Goal: Information Seeking & Learning: Learn about a topic

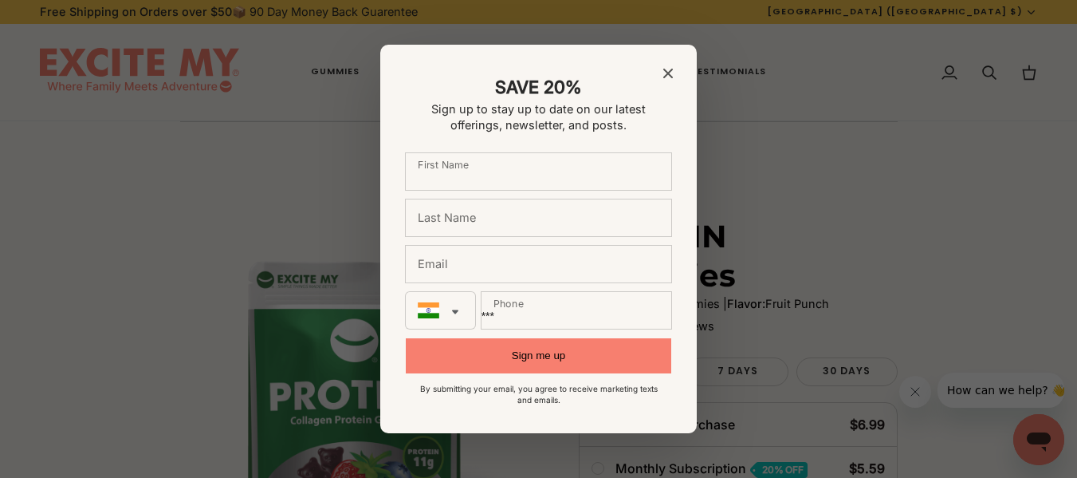
click at [667, 71] on icon "Close modal" at bounding box center [668, 74] width 10 height 10
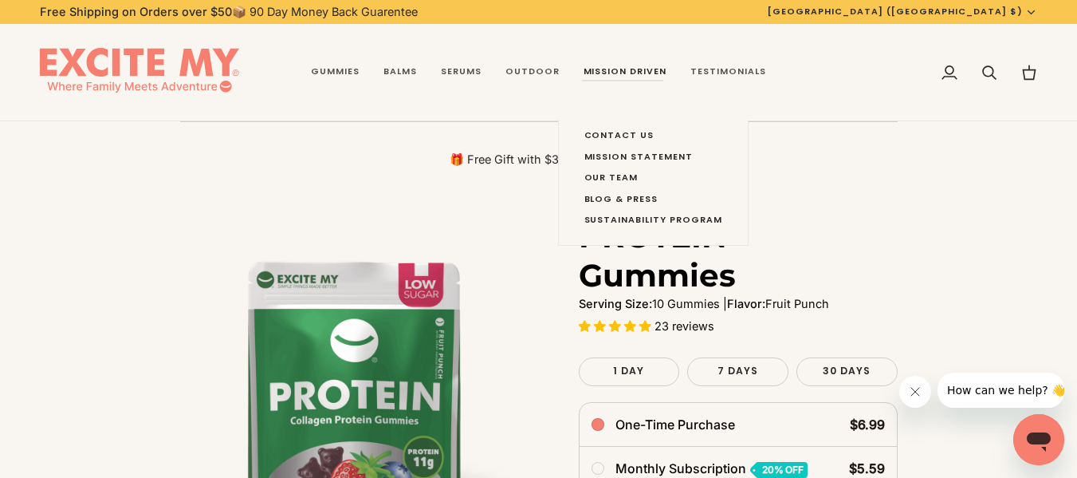
click at [562, 120] on div "Contact Us Mission Statement Our Team Blog & Press Sustainability Program" at bounding box center [653, 182] width 191 height 125
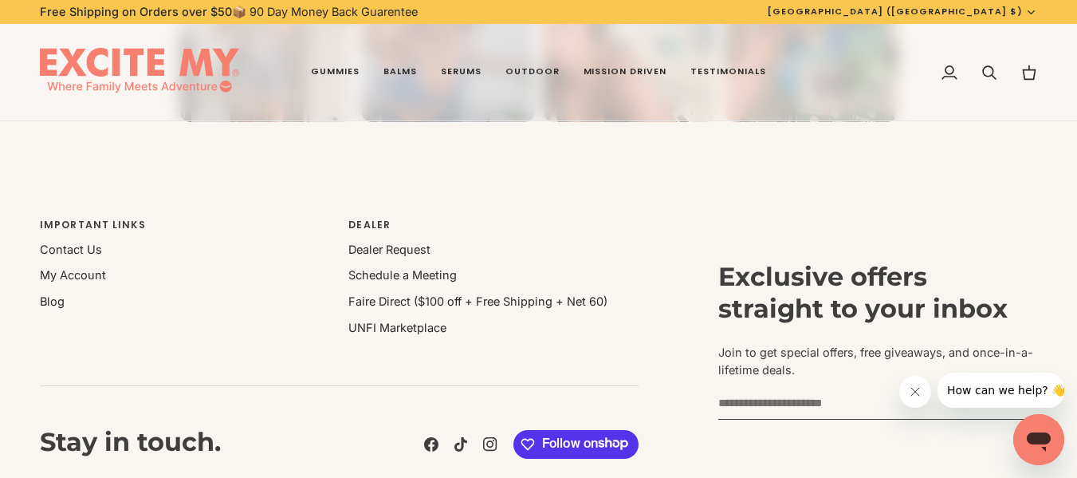
scroll to position [7620, 0]
click at [61, 243] on link "Contact Us" at bounding box center [71, 250] width 62 height 14
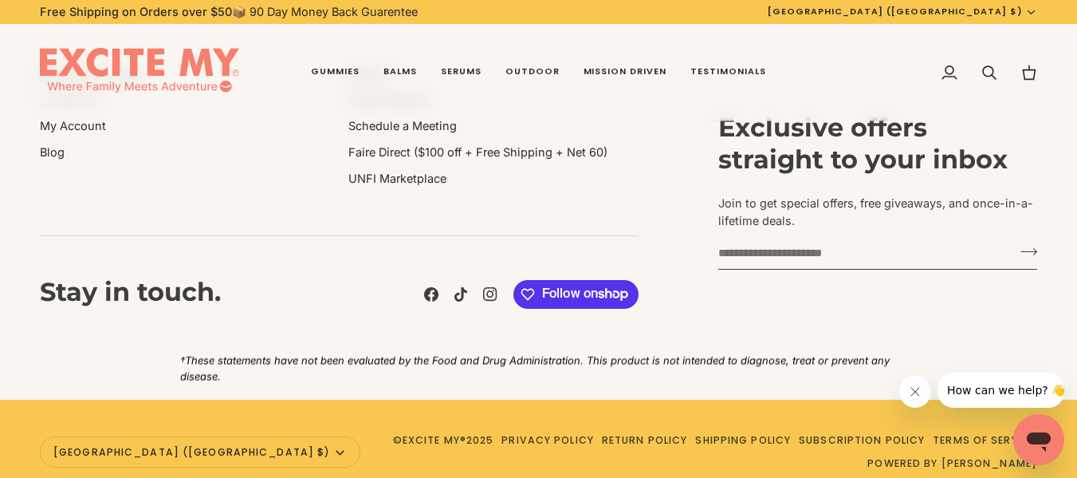
scroll to position [1518, 0]
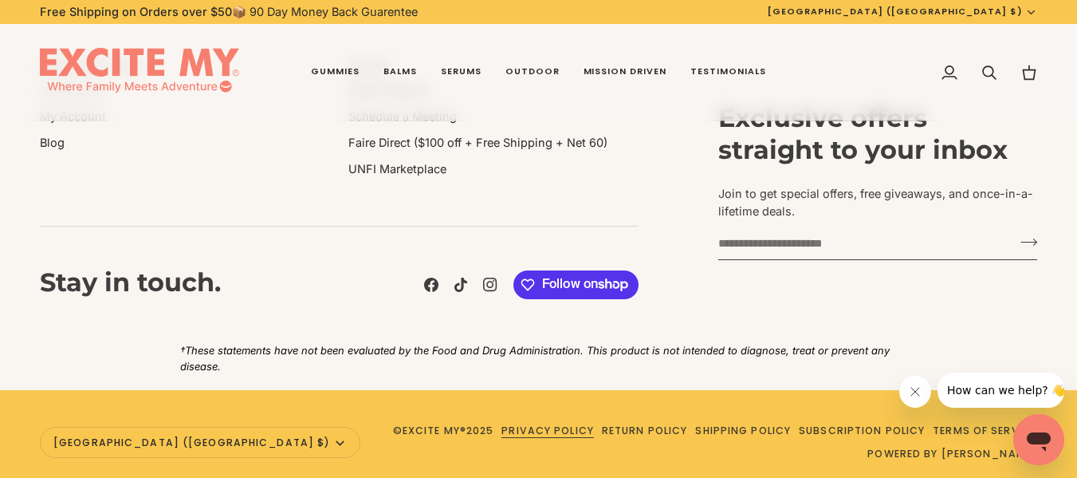
click at [502, 423] on link "Privacy Policy" at bounding box center [548, 430] width 93 height 14
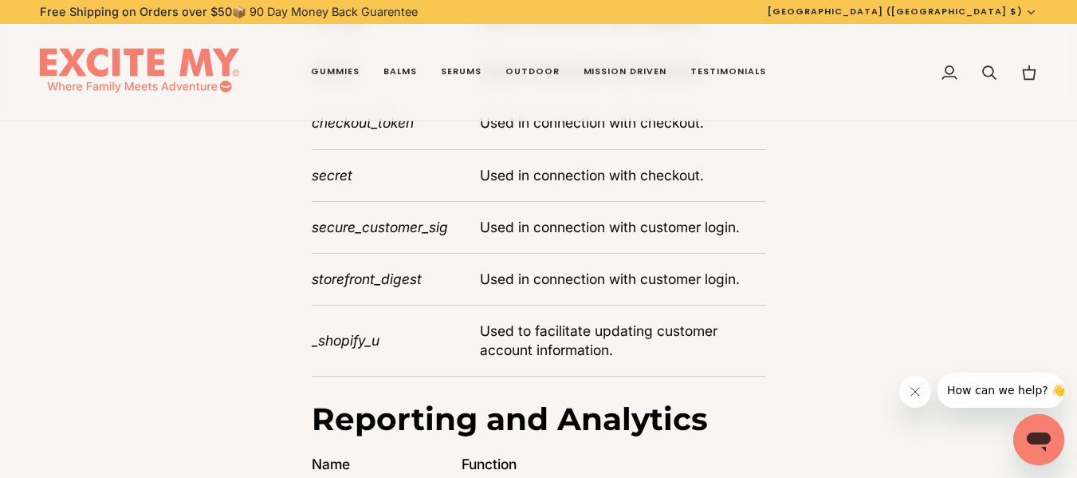
scroll to position [5423, 0]
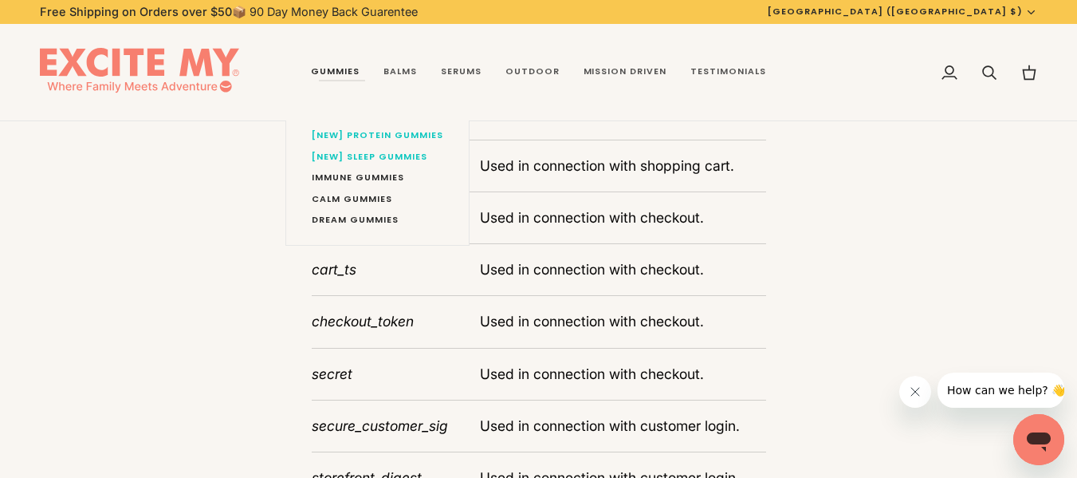
click at [345, 73] on link "Gummies" at bounding box center [335, 72] width 73 height 97
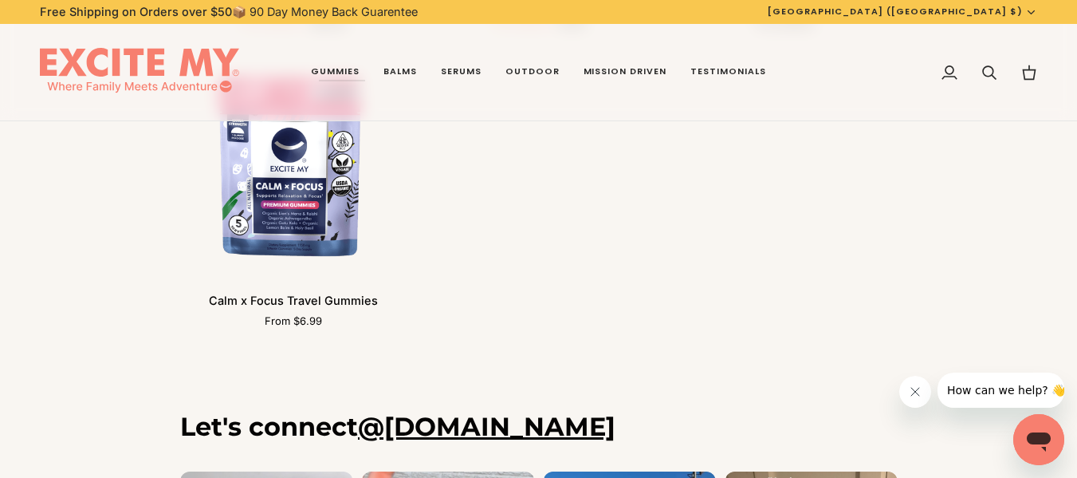
scroll to position [1488, 0]
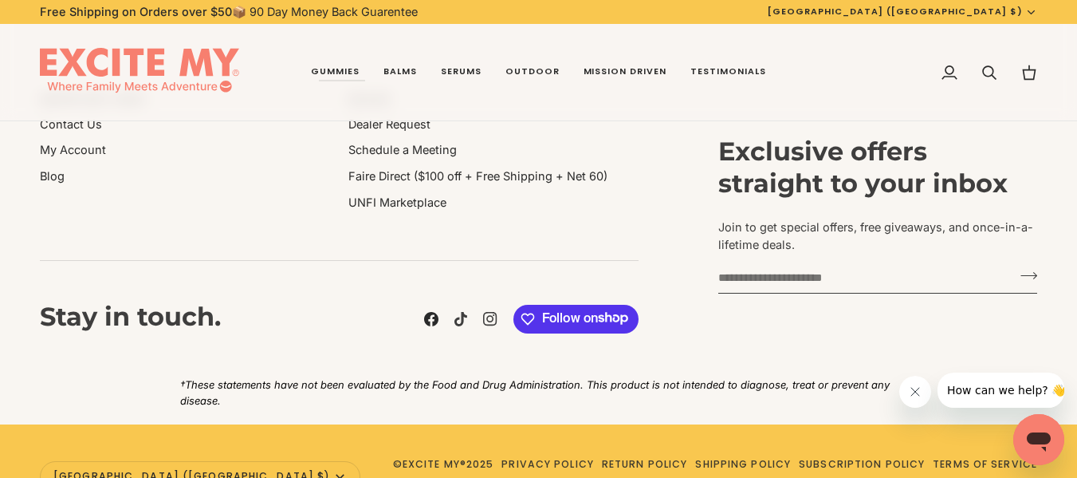
click at [429, 322] on icon at bounding box center [431, 319] width 14 height 14
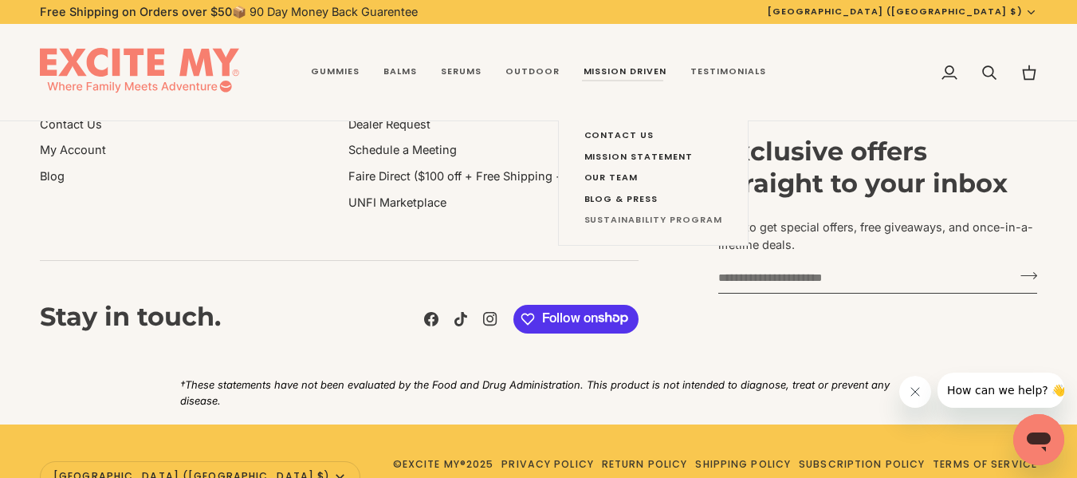
scroll to position [1408, 0]
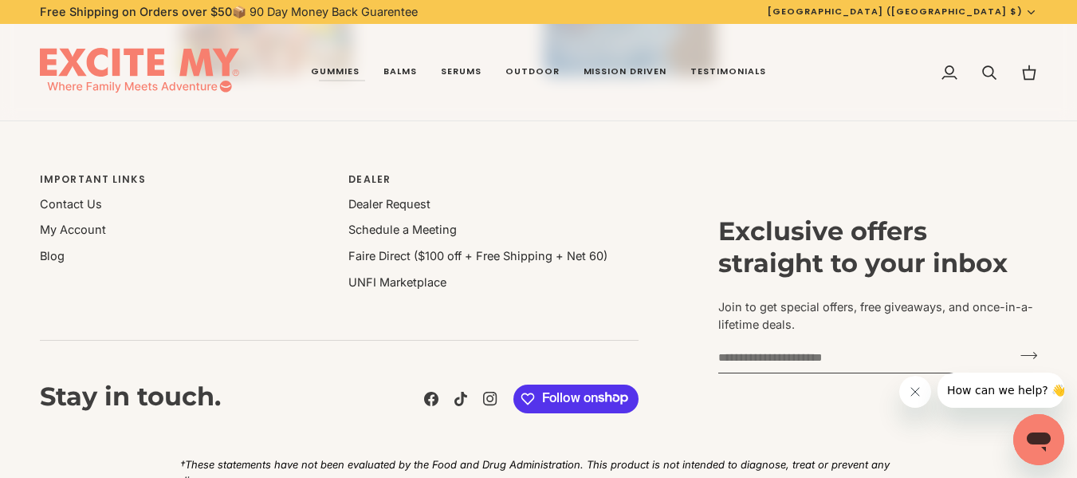
click at [65, 256] on li "Blog" at bounding box center [184, 256] width 289 height 18
click at [49, 257] on link "Blog" at bounding box center [52, 256] width 25 height 14
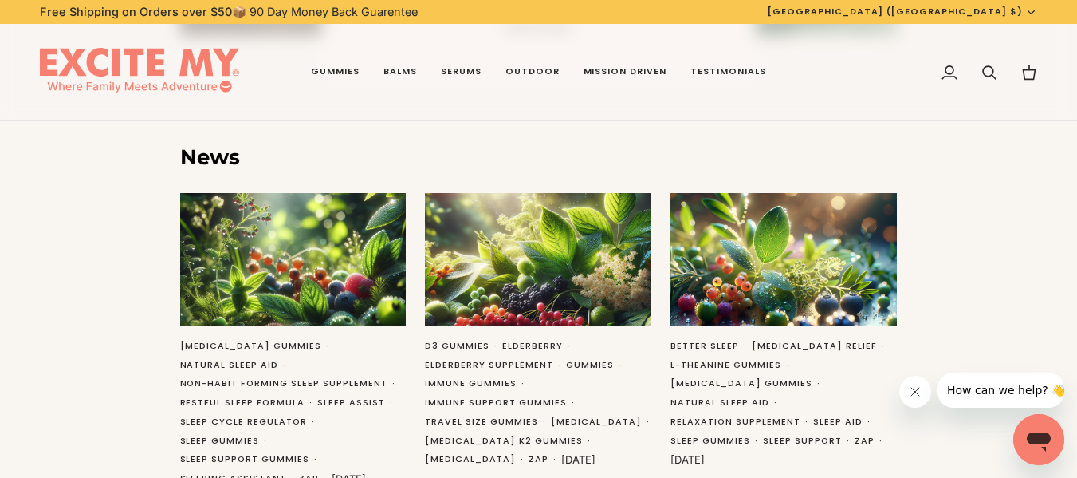
scroll to position [319, 0]
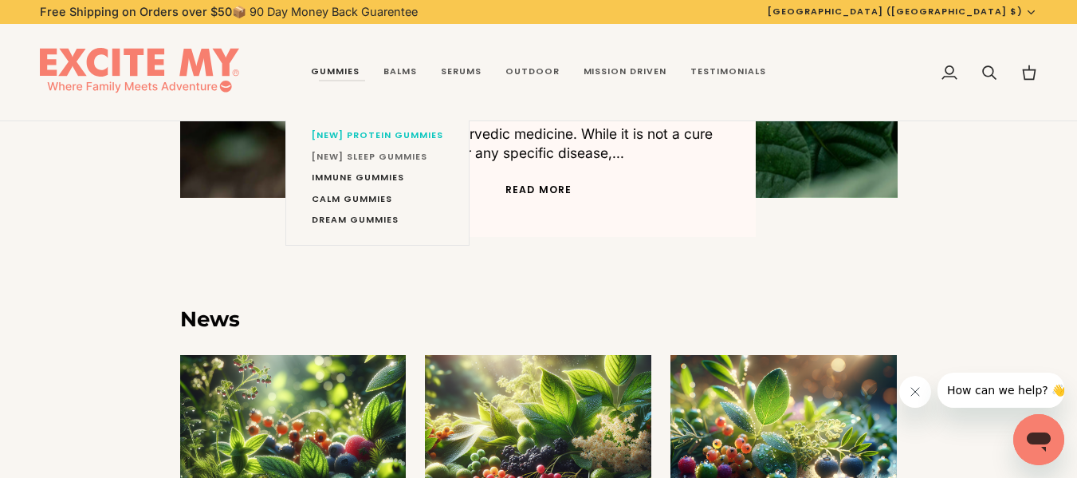
click at [341, 163] on span "[NEW] SLEEP Gummies" at bounding box center [378, 157] width 132 height 13
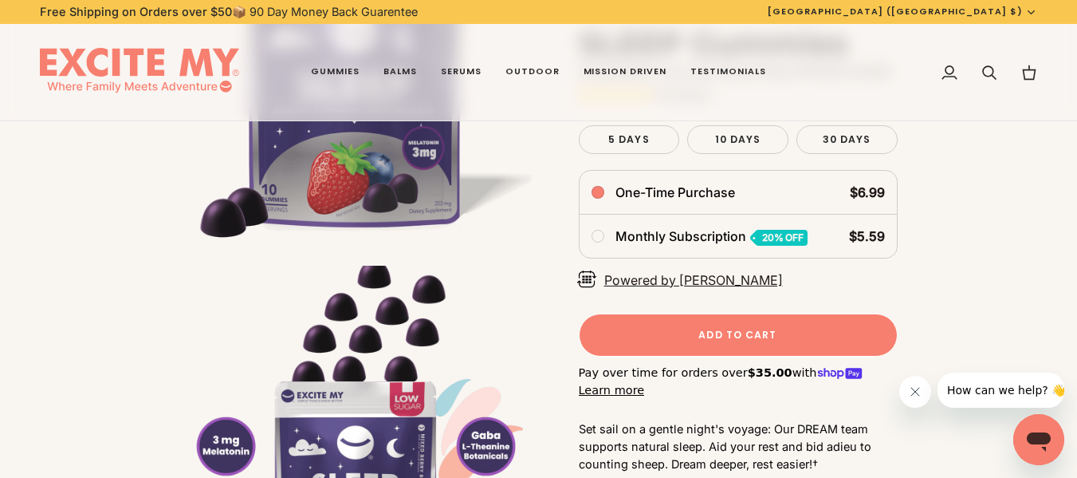
scroll to position [80, 0]
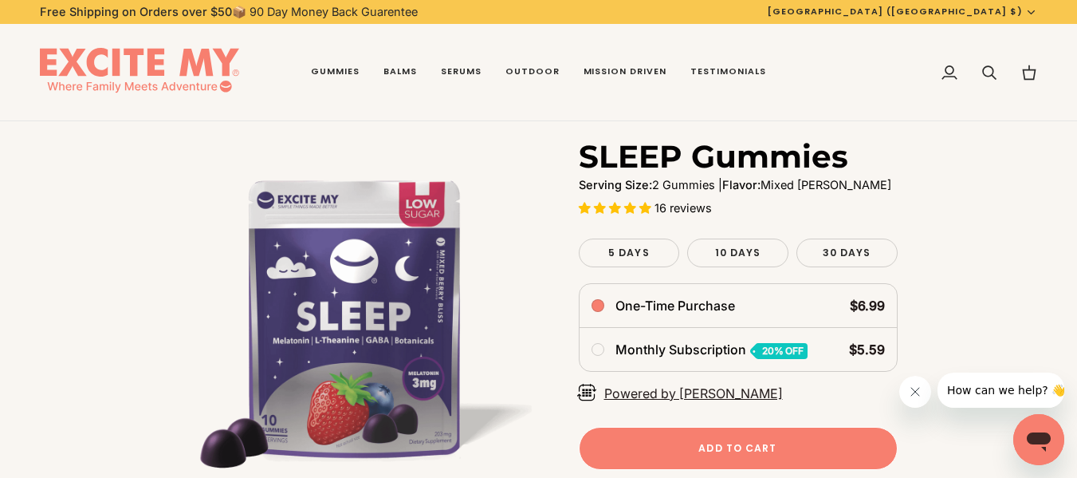
click at [599, 152] on h1 "SLEEP Gummies" at bounding box center [714, 156] width 270 height 39
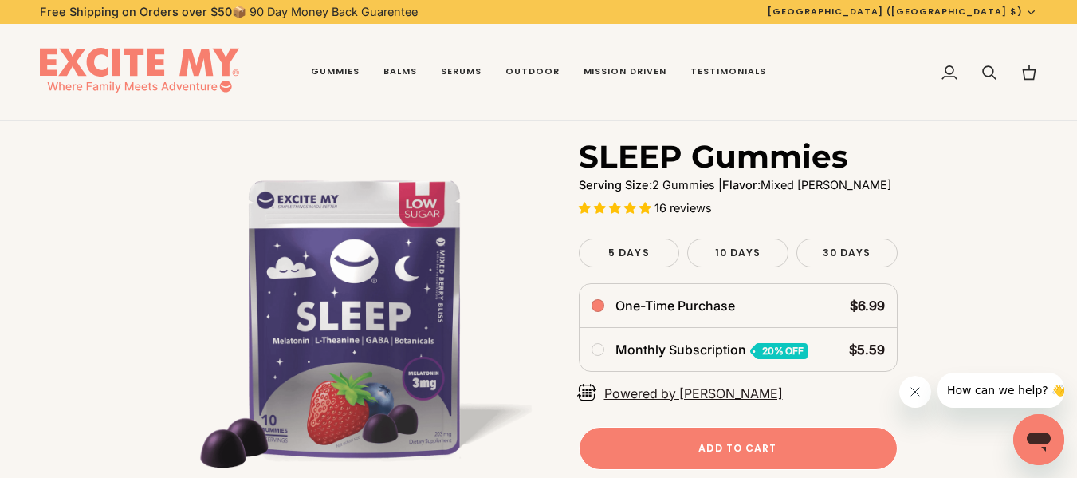
drag, startPoint x: 573, startPoint y: 152, endPoint x: 865, endPoint y: 172, distance: 292.6
click at [865, 172] on div "SLEEP Gummies Serving Size: 2 Gummies | Flavor: Mixed [PERSON_NAME] 16 reviews …" at bounding box center [718, 478] width 359 height 683
